Goal: Transaction & Acquisition: Purchase product/service

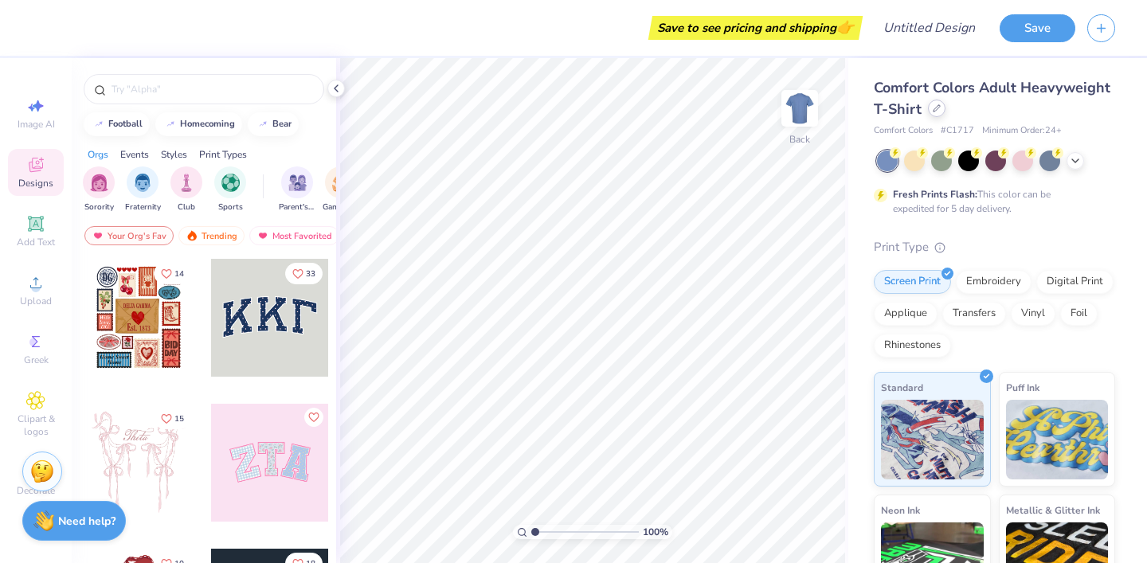
click at [937, 116] on div at bounding box center [937, 109] width 18 height 18
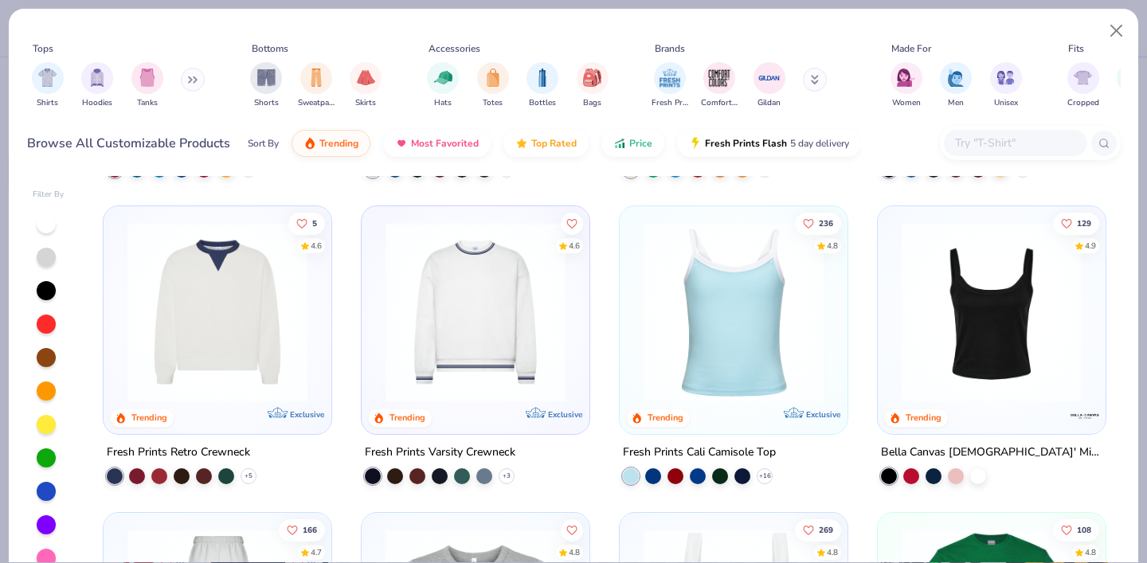
scroll to position [341, 0]
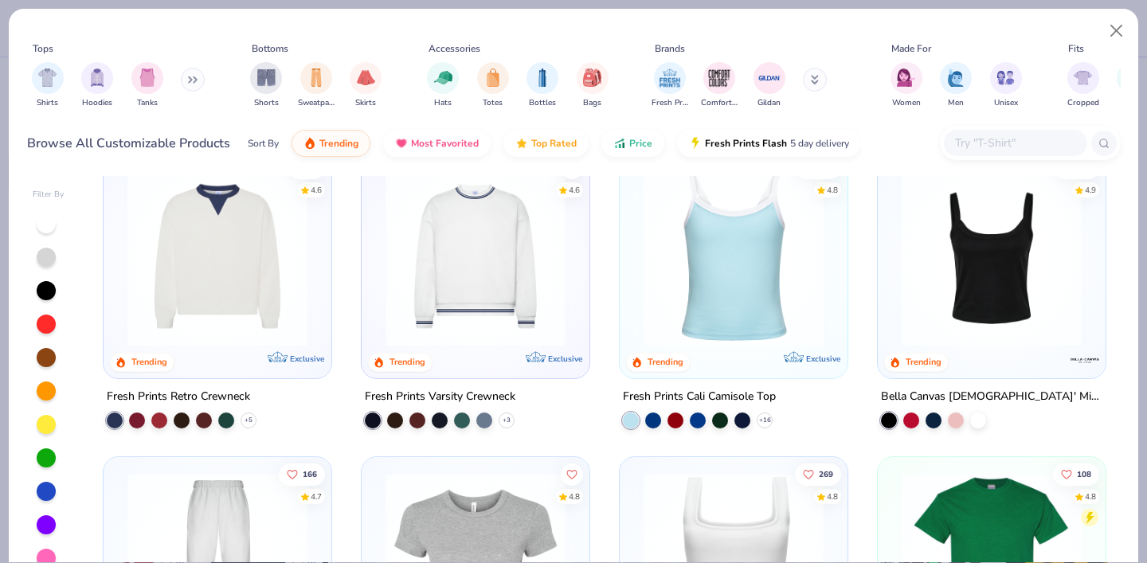
click at [960, 256] on img at bounding box center [992, 256] width 196 height 180
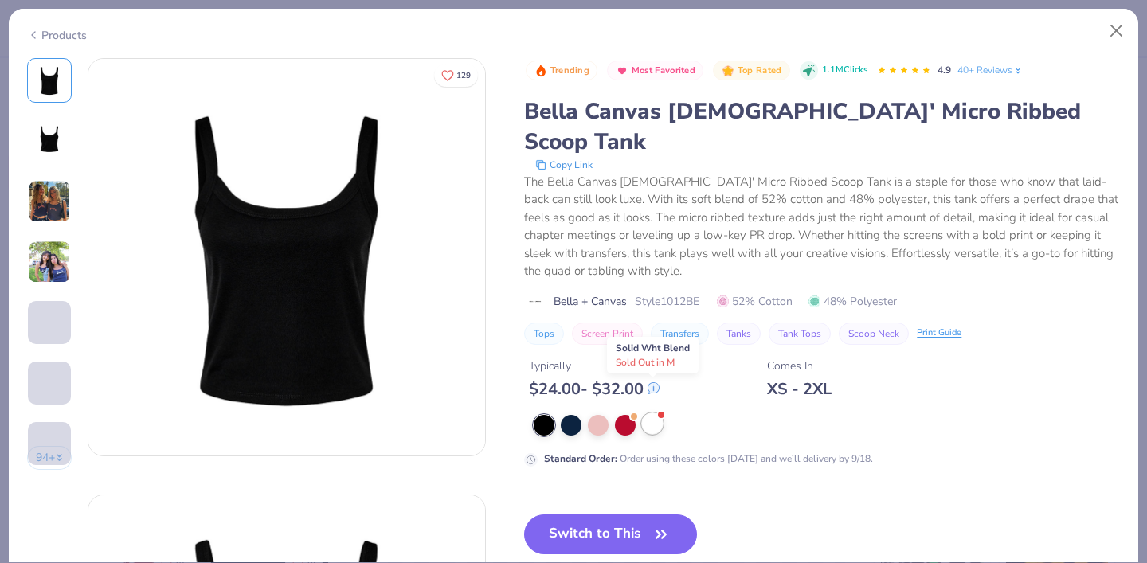
click at [653, 413] on div at bounding box center [652, 423] width 21 height 21
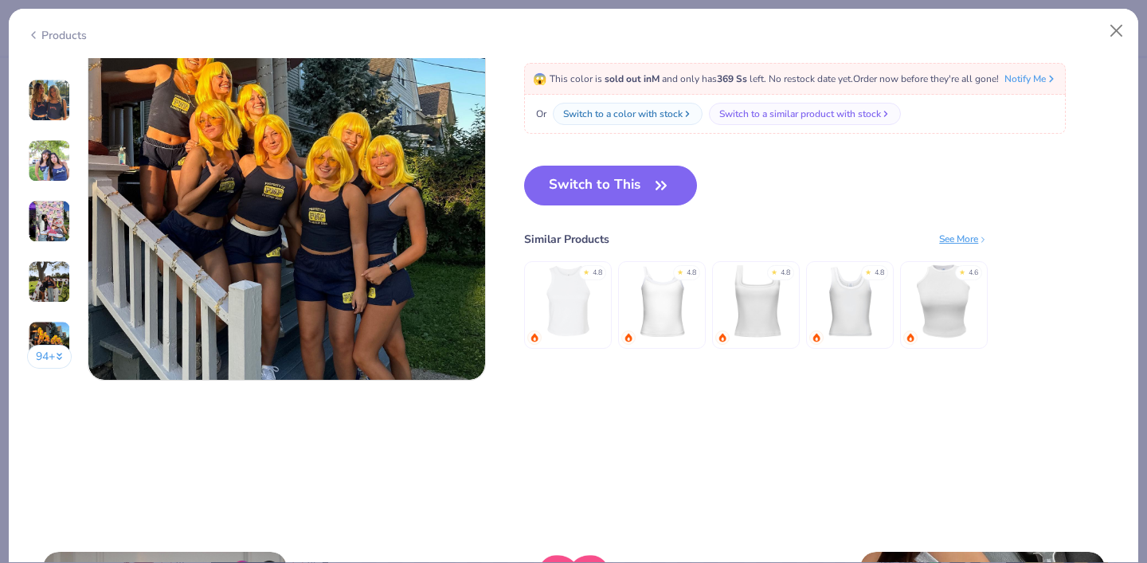
scroll to position [2684, 0]
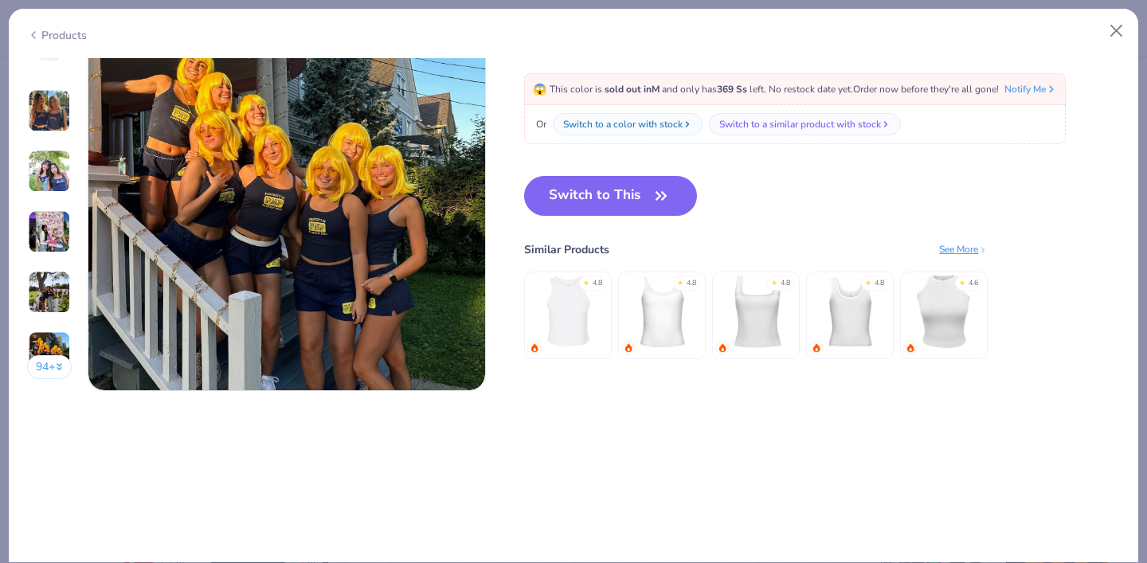
click at [734, 304] on img at bounding box center [756, 312] width 76 height 76
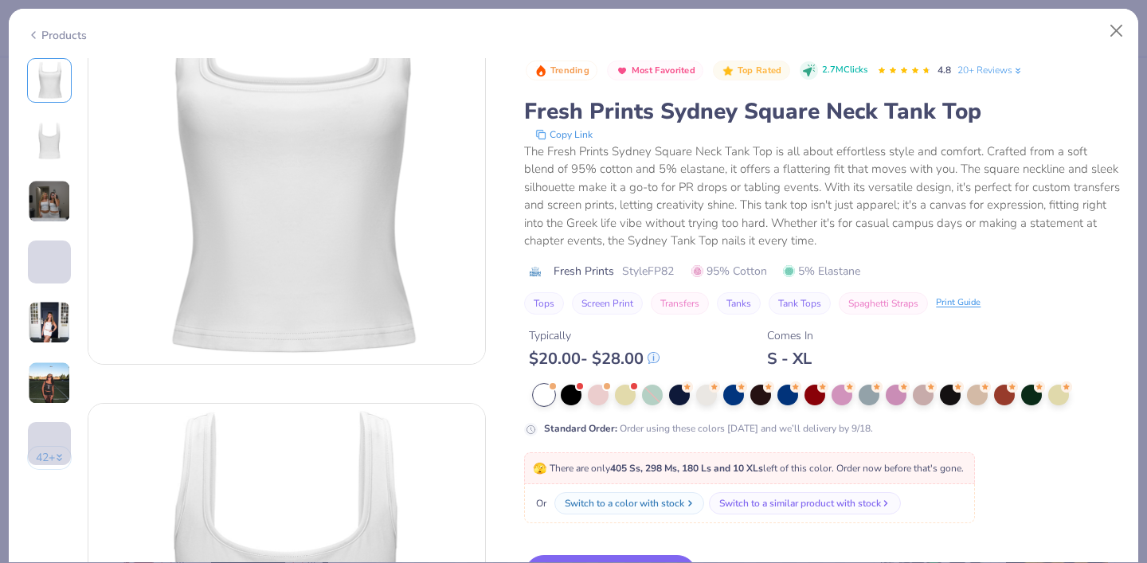
scroll to position [101, 0]
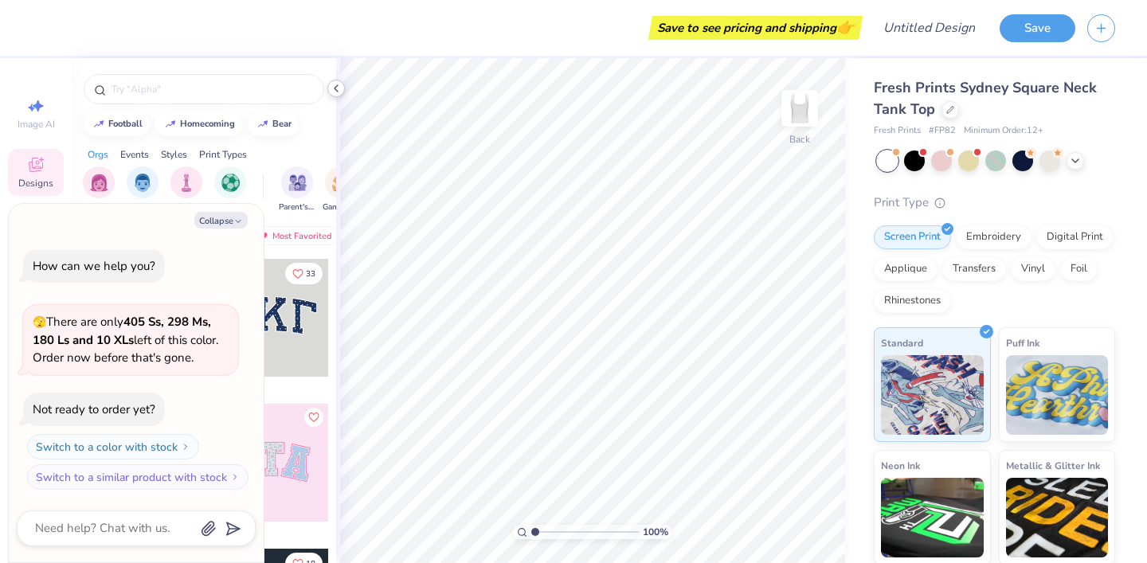
click at [329, 87] on div at bounding box center [336, 89] width 18 height 18
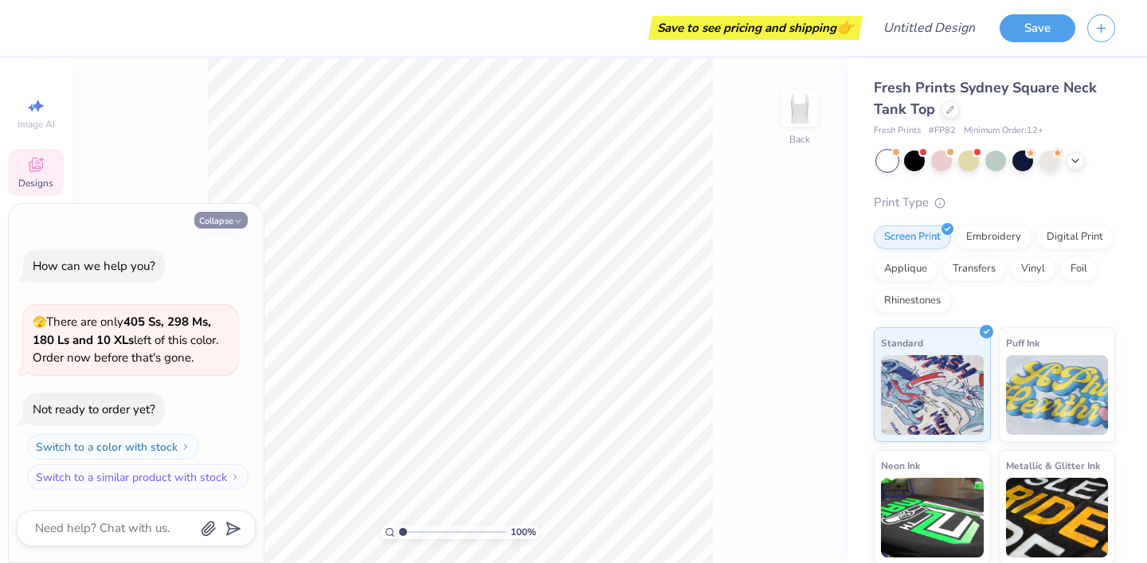
click at [233, 215] on button "Collapse" at bounding box center [220, 220] width 53 height 17
type textarea "x"
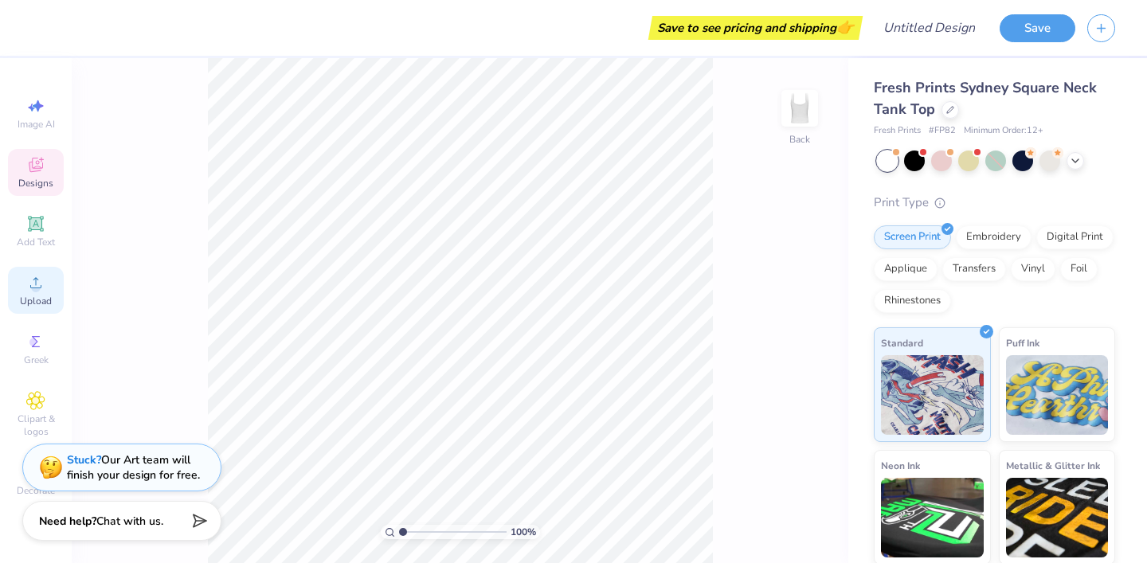
click at [35, 288] on circle at bounding box center [35, 288] width 9 height 9
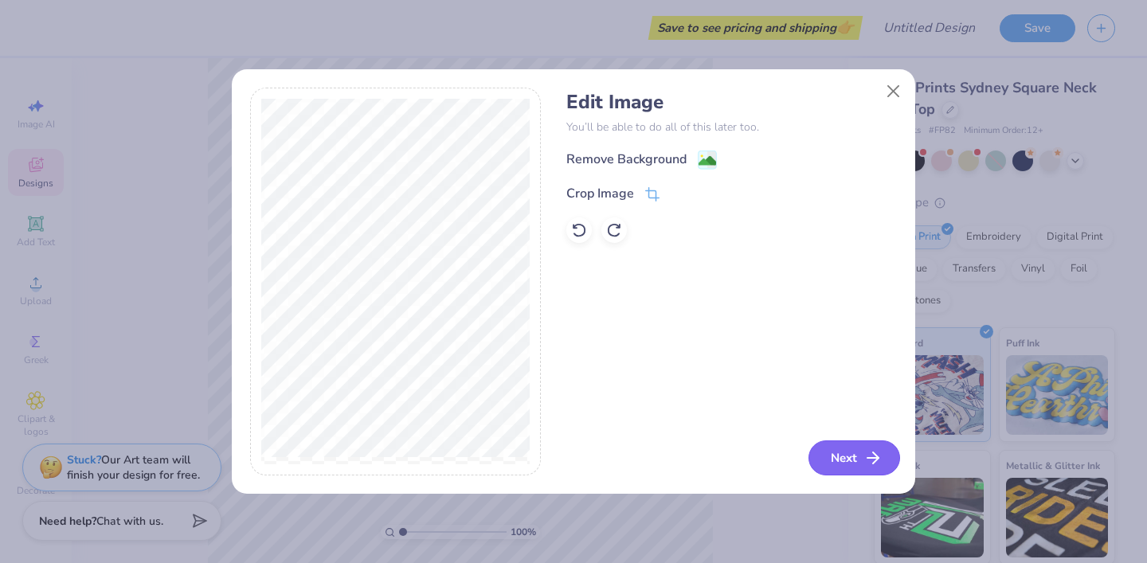
click at [858, 454] on button "Next" at bounding box center [854, 457] width 92 height 35
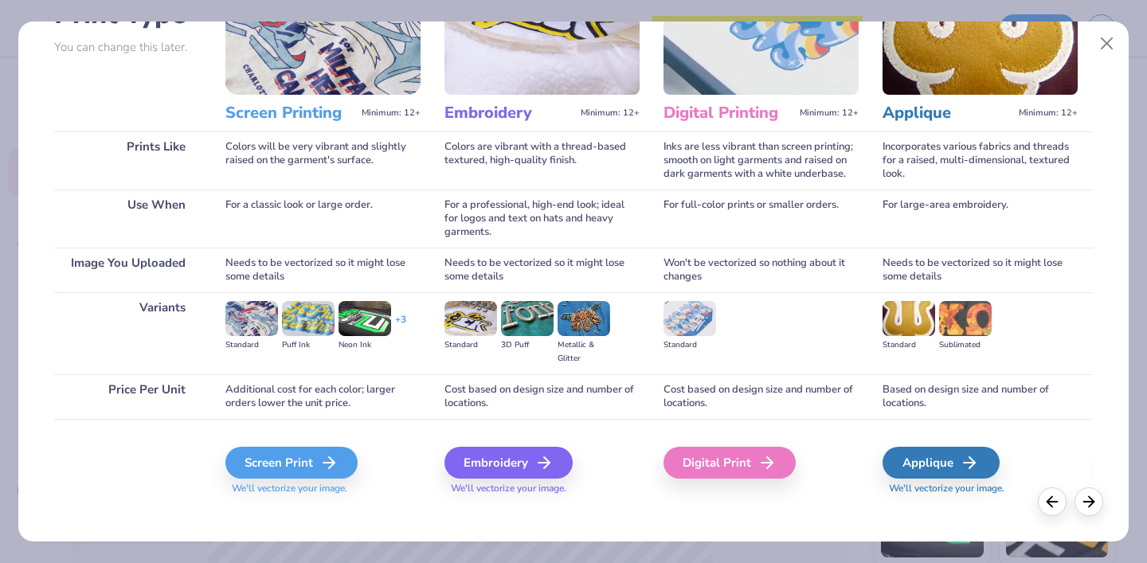
scroll to position [151, 0]
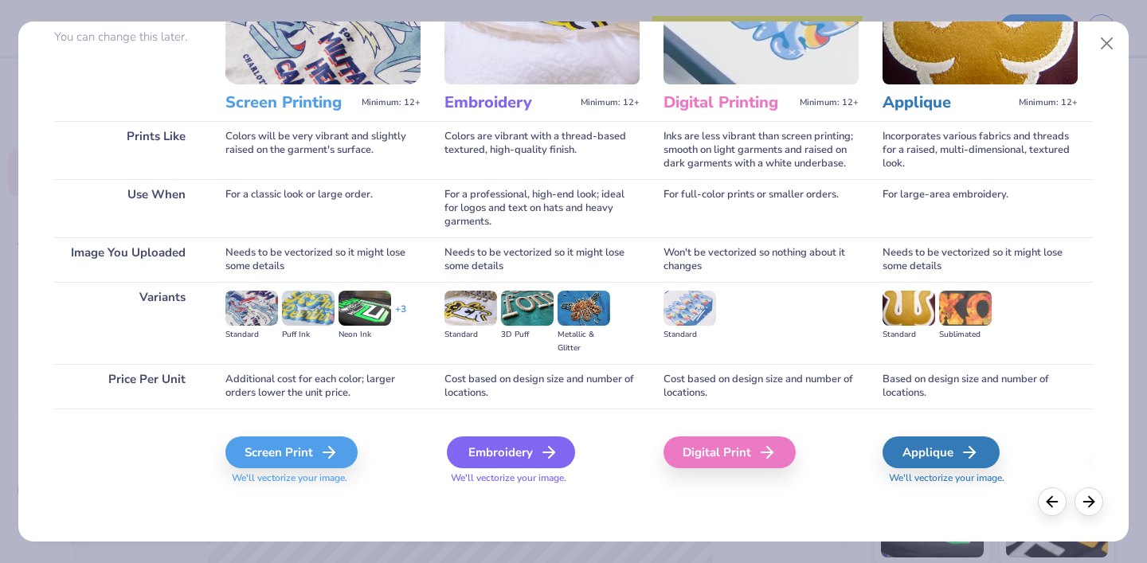
click at [515, 452] on div "Embroidery" at bounding box center [511, 453] width 128 height 32
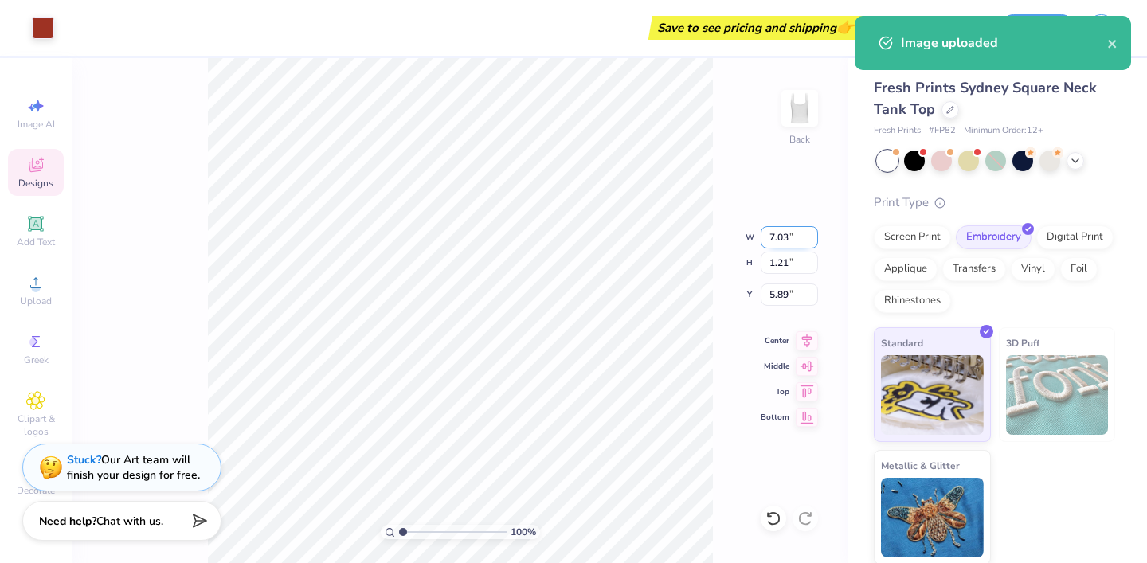
click at [790, 241] on body "Art colors Save to see pricing and shipping 👉 Design Title Save Image AI Design…" at bounding box center [573, 281] width 1147 height 563
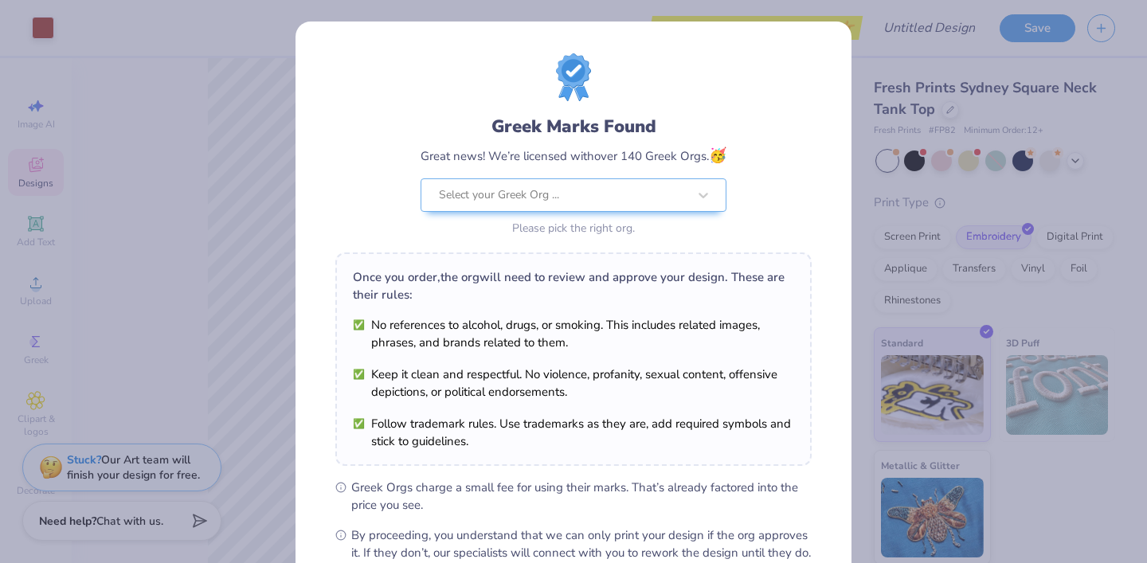
scroll to position [182, 0]
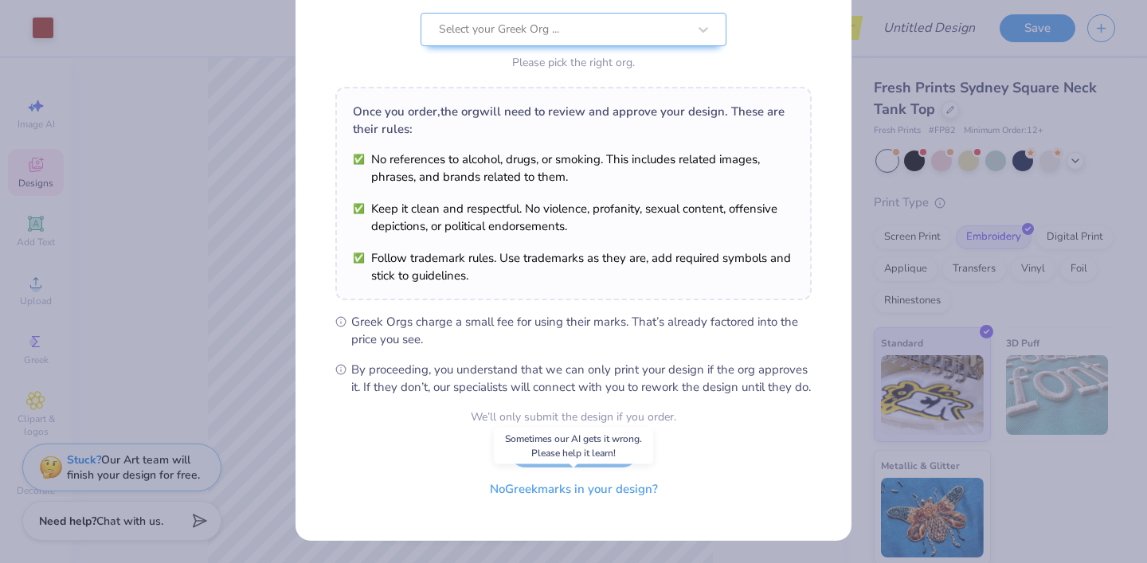
click at [602, 490] on button "No Greek marks in your design?" at bounding box center [573, 489] width 195 height 33
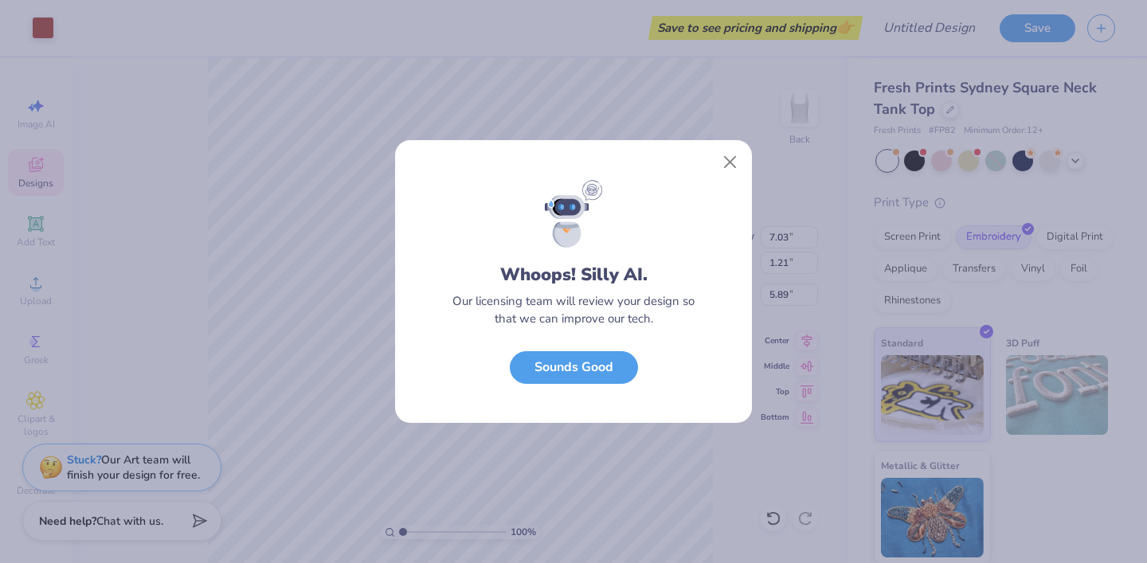
scroll to position [0, 0]
click at [593, 368] on button "Sounds Good" at bounding box center [574, 363] width 128 height 33
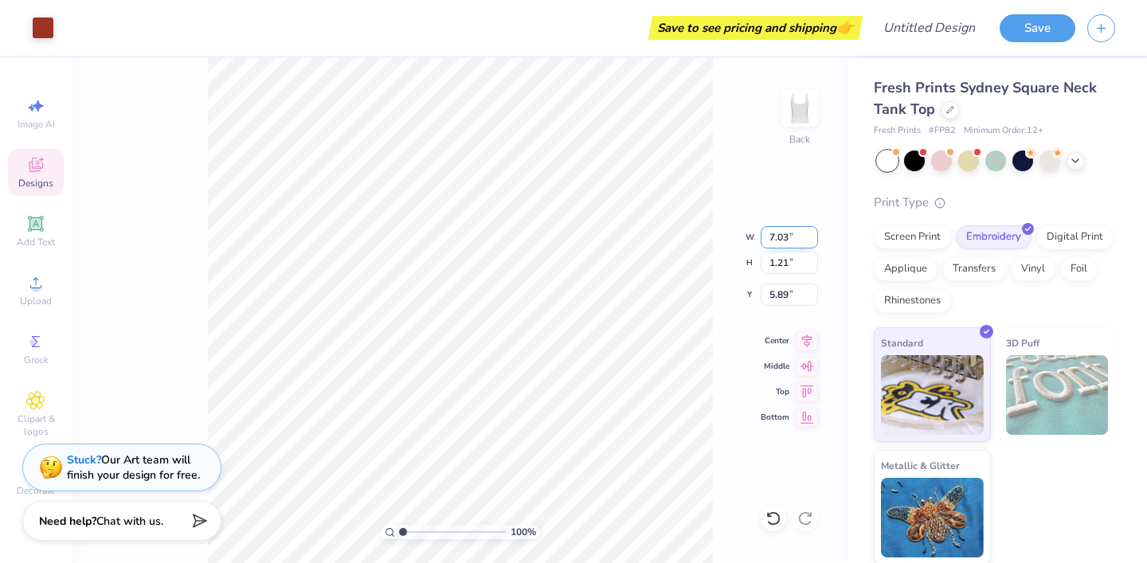
click at [798, 239] on input "7.03" at bounding box center [789, 237] width 57 height 22
type input "7"
type input "5.00"
type input "0.86"
type input "6.07"
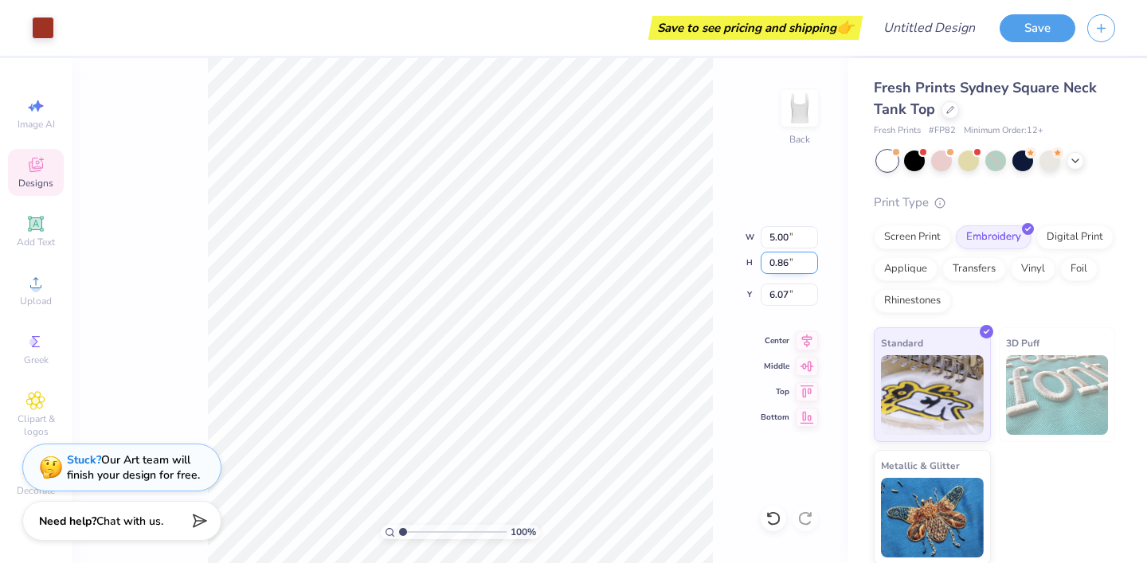
click at [801, 260] on input "0.86" at bounding box center [789, 263] width 57 height 22
type input "0"
type input "5"
type input "1.21"
type input "6.12"
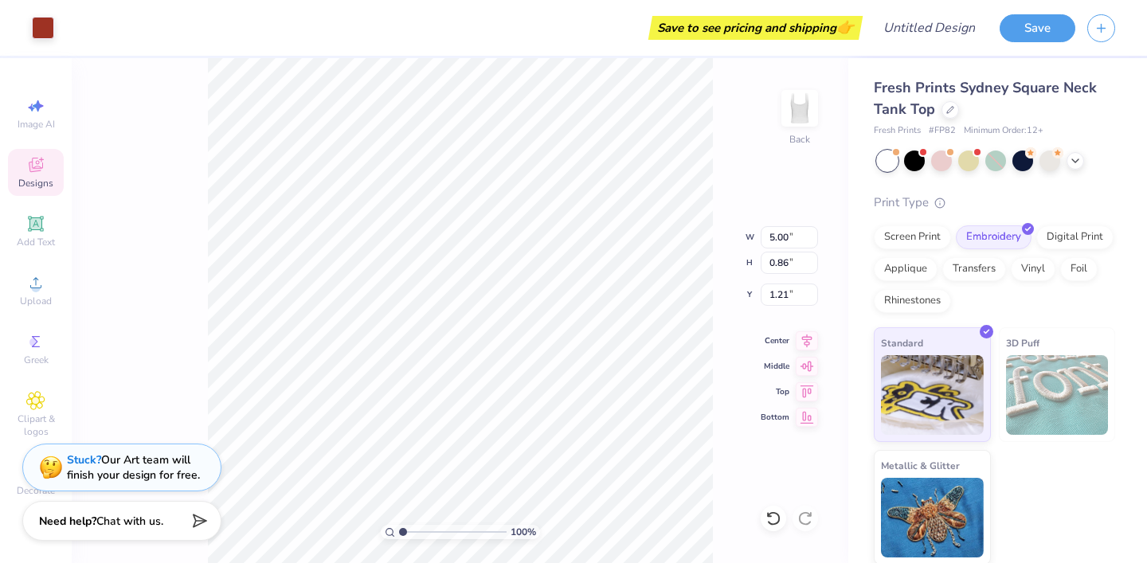
type input "1.06"
type input "0.98"
type input "6.92"
type input "1.19"
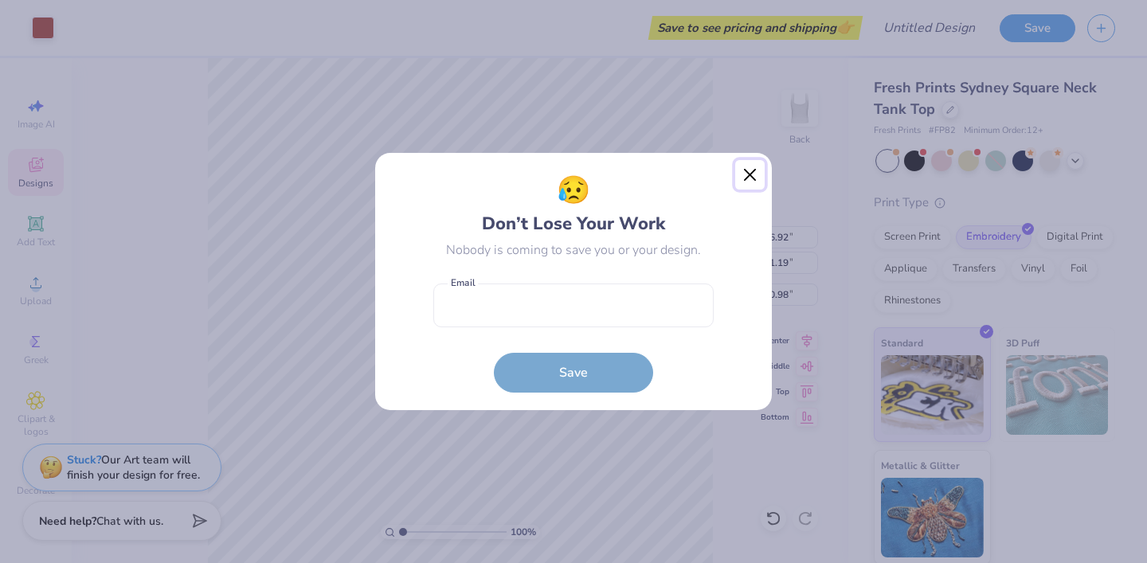
click at [752, 175] on button "Close" at bounding box center [750, 175] width 30 height 30
